Goal: Transaction & Acquisition: Purchase product/service

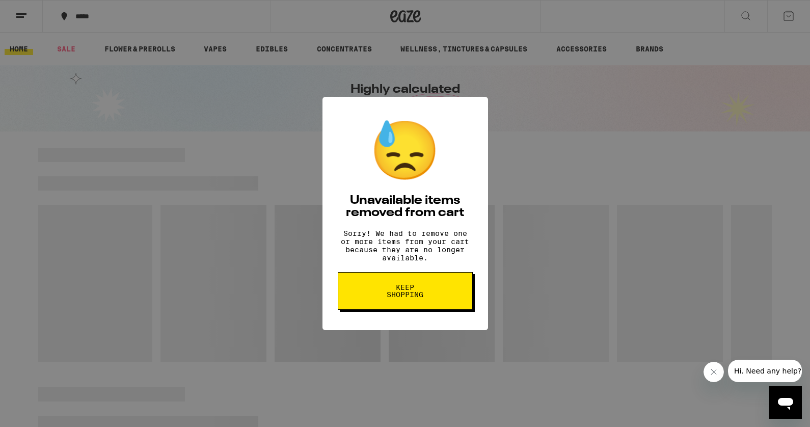
click at [411, 298] on span "Keep Shopping" at bounding box center [405, 291] width 52 height 14
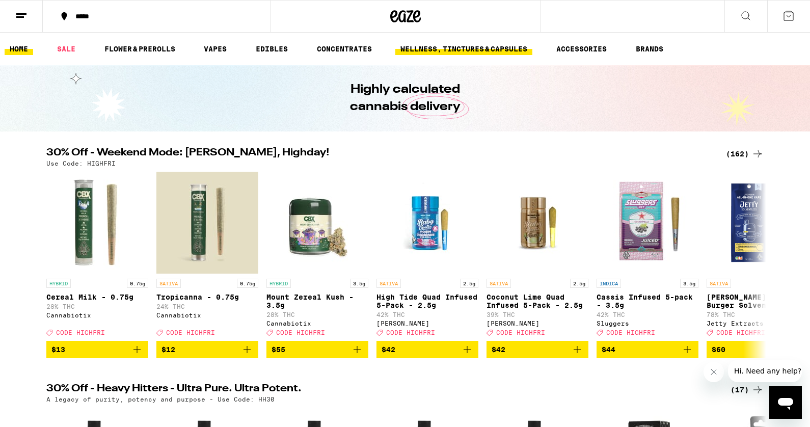
click at [482, 48] on link "WELLNESS, TINCTURES & CAPSULES" at bounding box center [463, 49] width 137 height 12
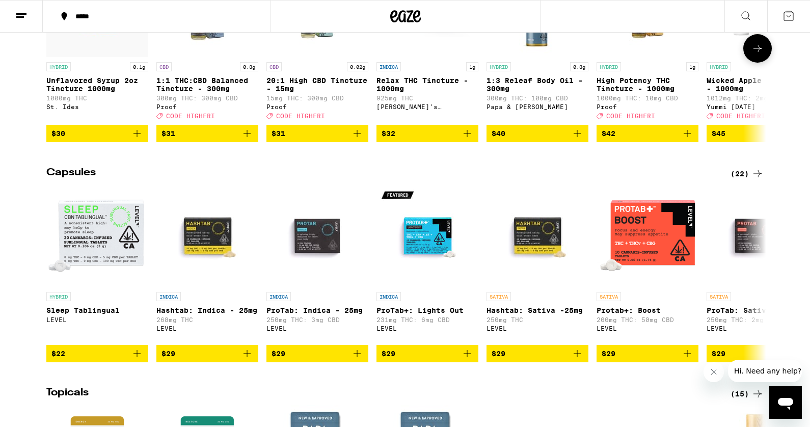
scroll to position [437, 0]
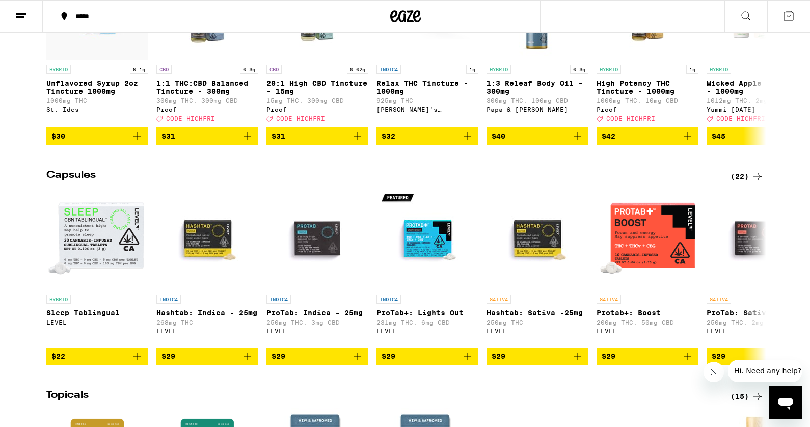
click at [754, 180] on icon at bounding box center [757, 176] width 8 height 7
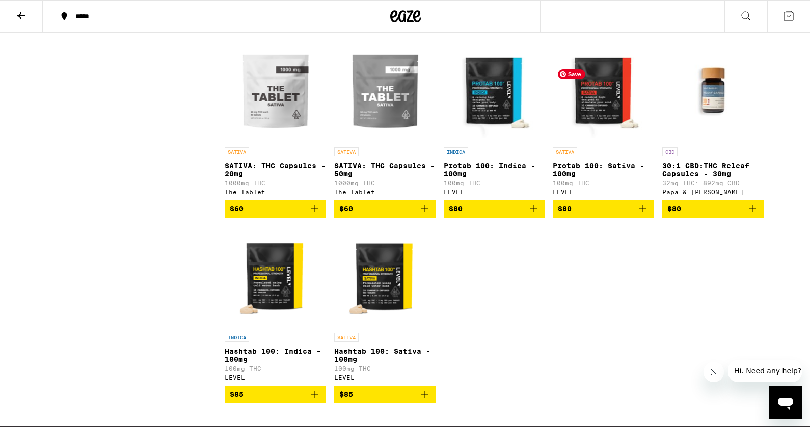
scroll to position [657, 0]
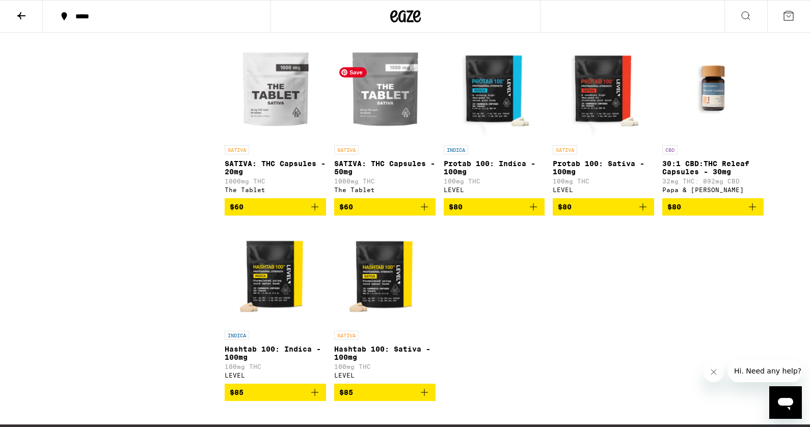
click at [389, 125] on img "Open page for SATIVA: THC Capsules - 50mg from The Tablet" at bounding box center [384, 89] width 101 height 102
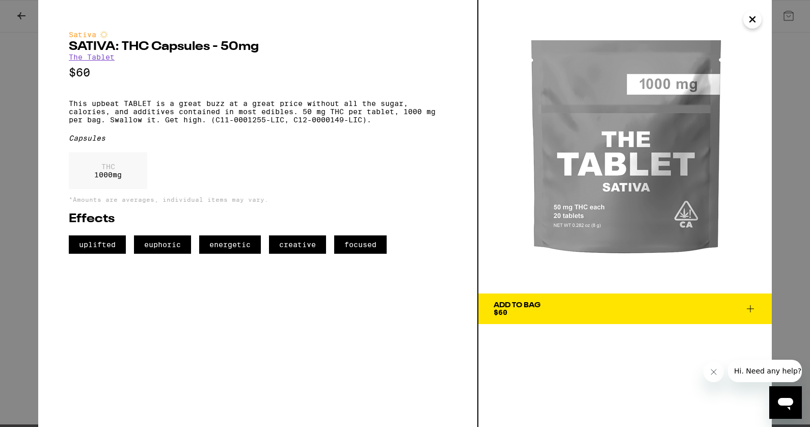
click at [583, 305] on span "Add To Bag $60" at bounding box center [625, 309] width 263 height 14
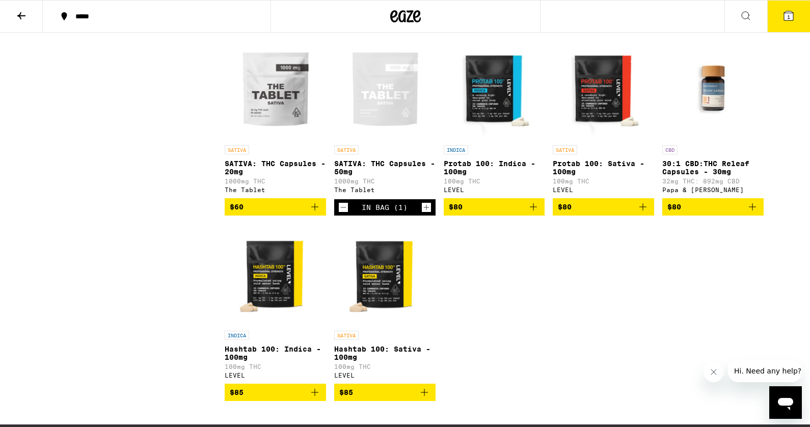
click at [427, 213] on icon "Increment" at bounding box center [426, 207] width 9 height 12
click at [799, 22] on button "2" at bounding box center [788, 17] width 43 height 32
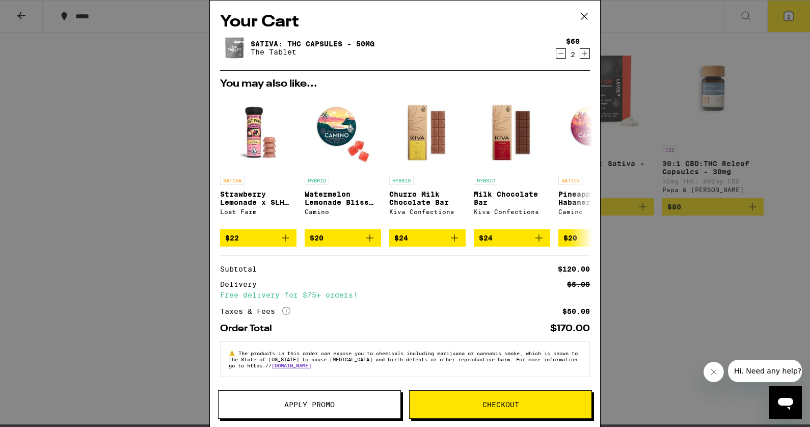
scroll to position [6, 0]
click at [470, 403] on span "Checkout" at bounding box center [501, 404] width 182 height 7
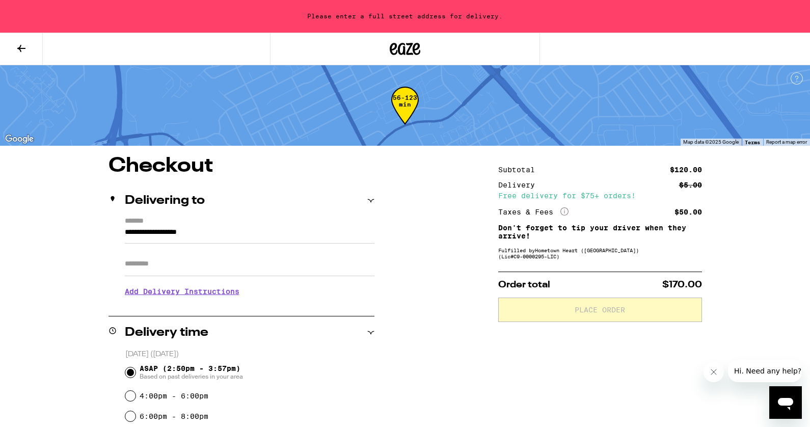
click at [255, 229] on input "**********" at bounding box center [250, 234] width 250 height 17
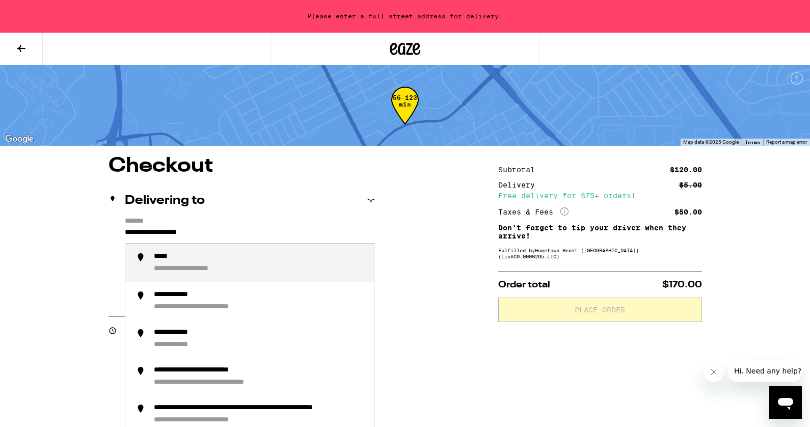
click at [255, 229] on input "**********" at bounding box center [250, 234] width 250 height 17
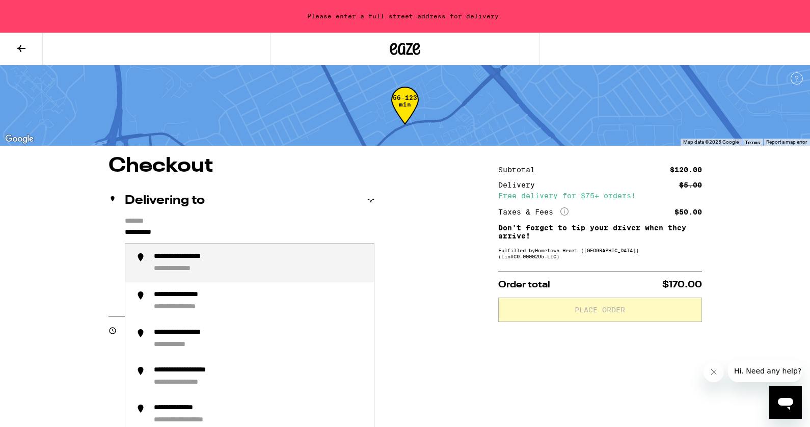
click at [283, 258] on div "**********" at bounding box center [260, 262] width 212 height 21
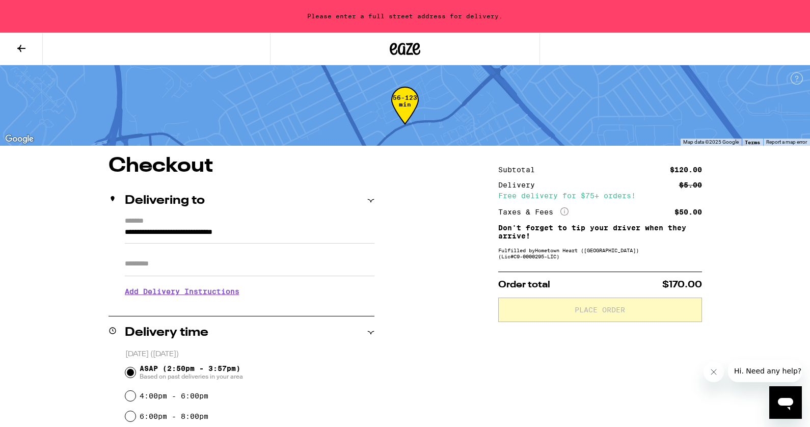
type input "**********"
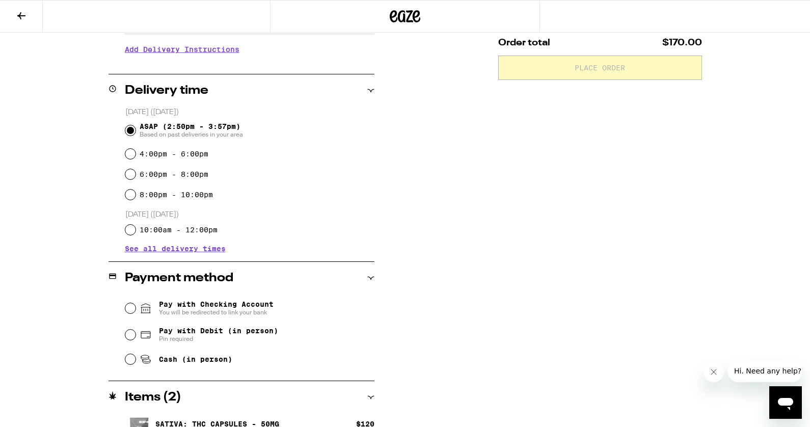
scroll to position [232, 0]
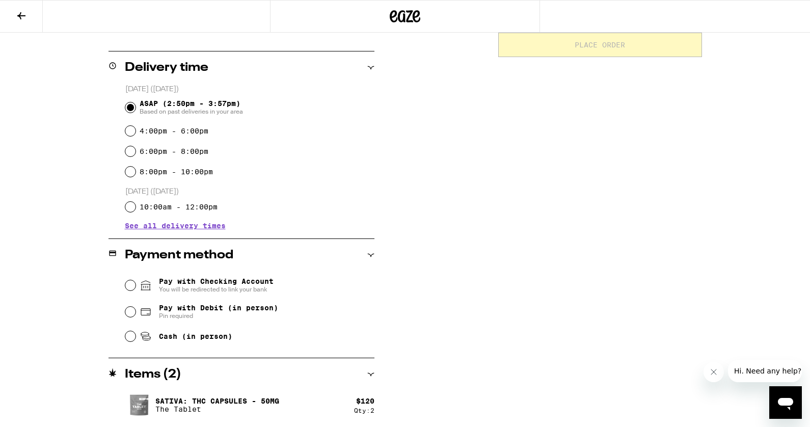
click at [210, 308] on span "Pay with Debit (in person)" at bounding box center [218, 308] width 119 height 8
click at [135, 308] on input "Pay with Debit (in person) Pin required" at bounding box center [130, 312] width 10 height 10
radio input "true"
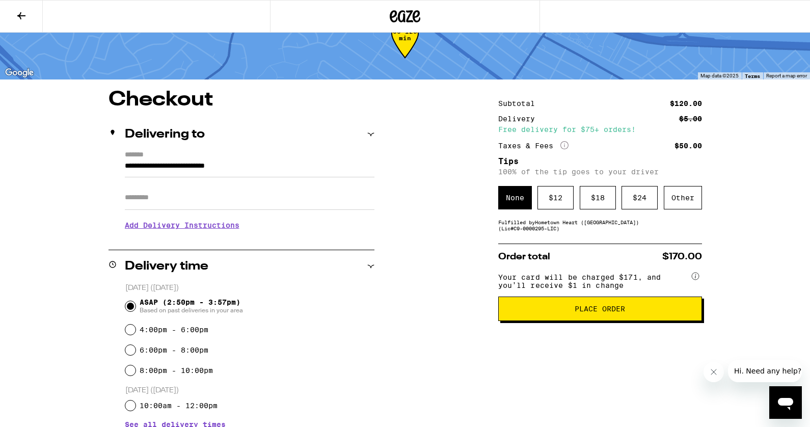
scroll to position [33, 0]
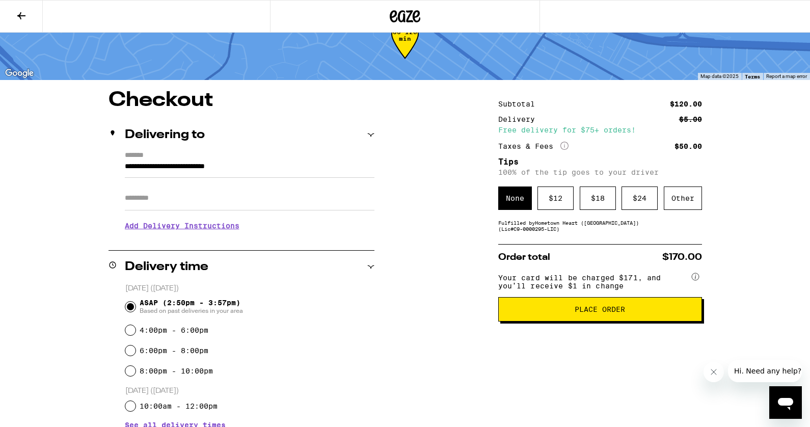
click at [586, 313] on span "Place Order" at bounding box center [600, 309] width 50 height 7
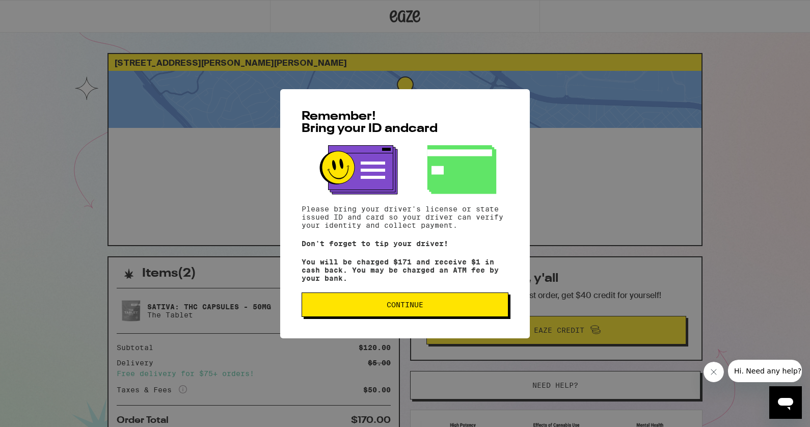
click at [434, 303] on button "Continue" at bounding box center [405, 304] width 207 height 24
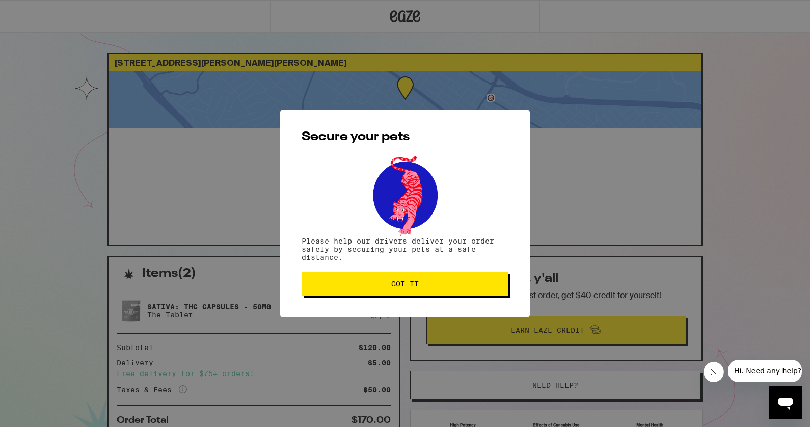
click at [416, 293] on button "Got it" at bounding box center [405, 283] width 207 height 24
